Goal: Check status: Check status

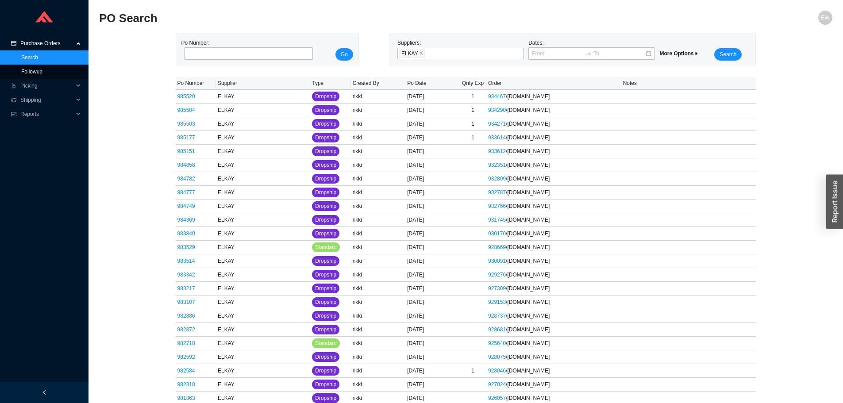
click at [37, 69] on link "Followup" at bounding box center [31, 72] width 21 height 6
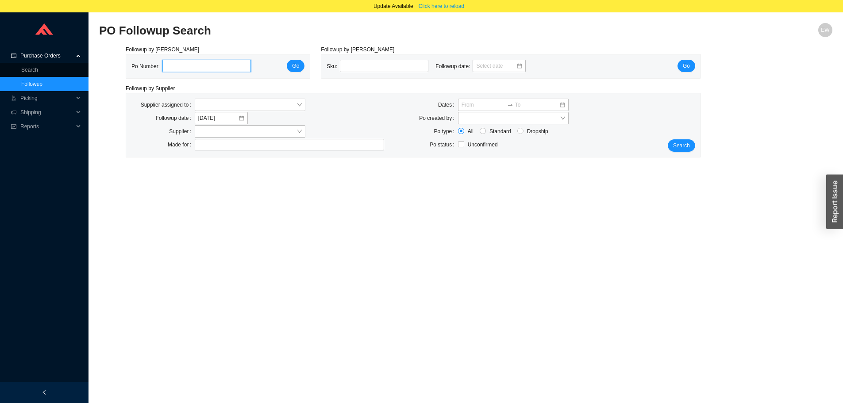
paste input "983025"
type input "983025"
click at [293, 67] on button "Go" at bounding box center [296, 66] width 18 height 12
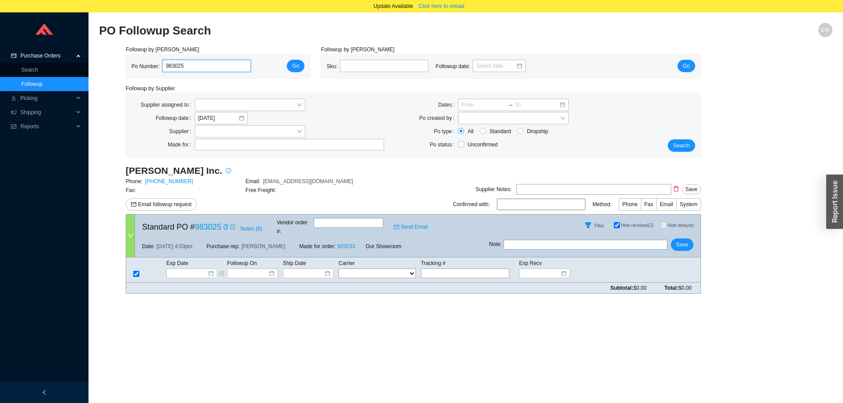
drag, startPoint x: 196, startPoint y: 66, endPoint x: 162, endPoint y: 63, distance: 33.8
click at [162, 63] on input "983025" at bounding box center [206, 66] width 89 height 12
type input "983394"
click at [292, 67] on button "Go" at bounding box center [296, 66] width 18 height 12
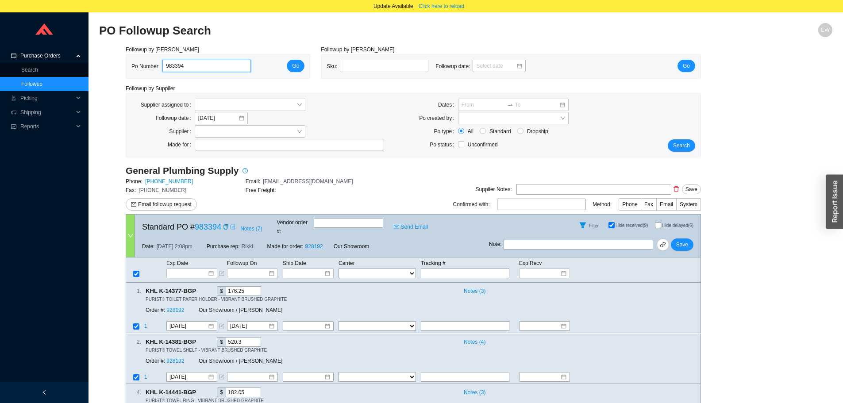
drag, startPoint x: 186, startPoint y: 68, endPoint x: 152, endPoint y: 64, distance: 34.3
click at [151, 67] on div "Po Number: 983394" at bounding box center [194, 66] width 127 height 13
paste input "984780"
type input "984780"
click at [297, 67] on span "Go" at bounding box center [295, 66] width 7 height 9
